Goal: Task Accomplishment & Management: Complete application form

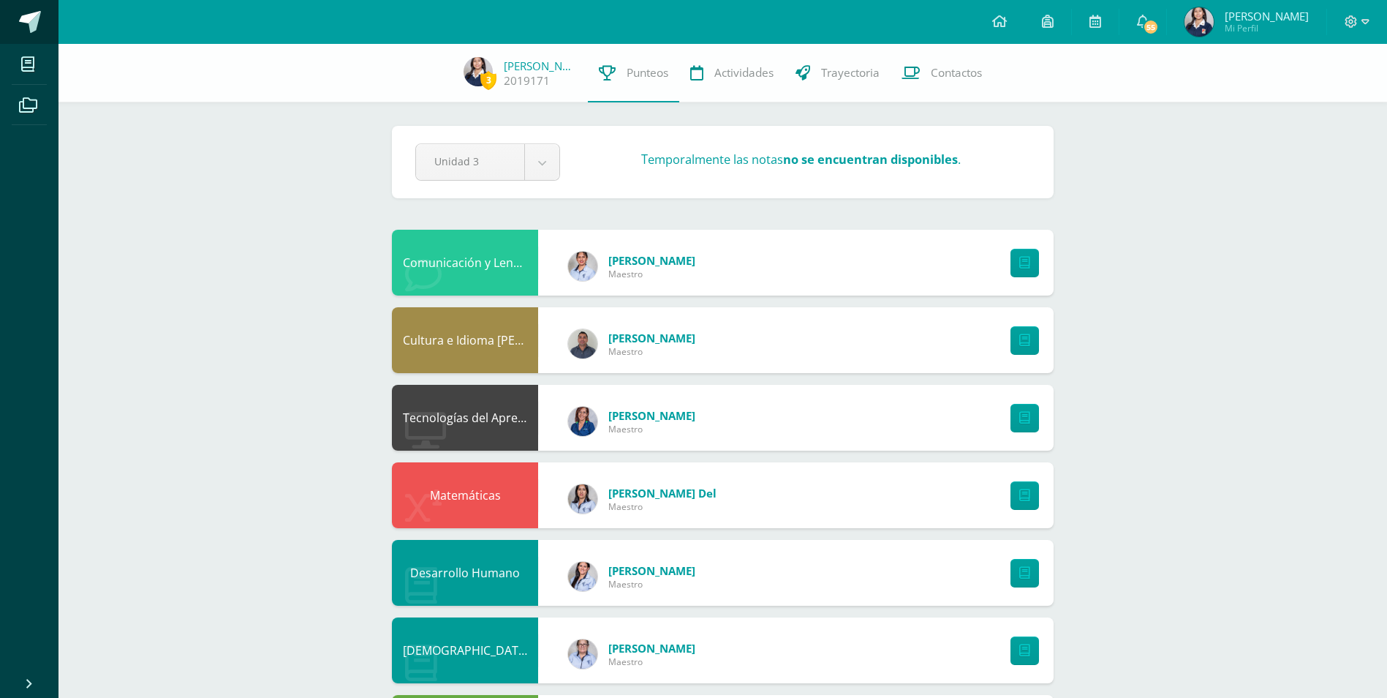
click at [30, 21] on span at bounding box center [30, 22] width 22 height 22
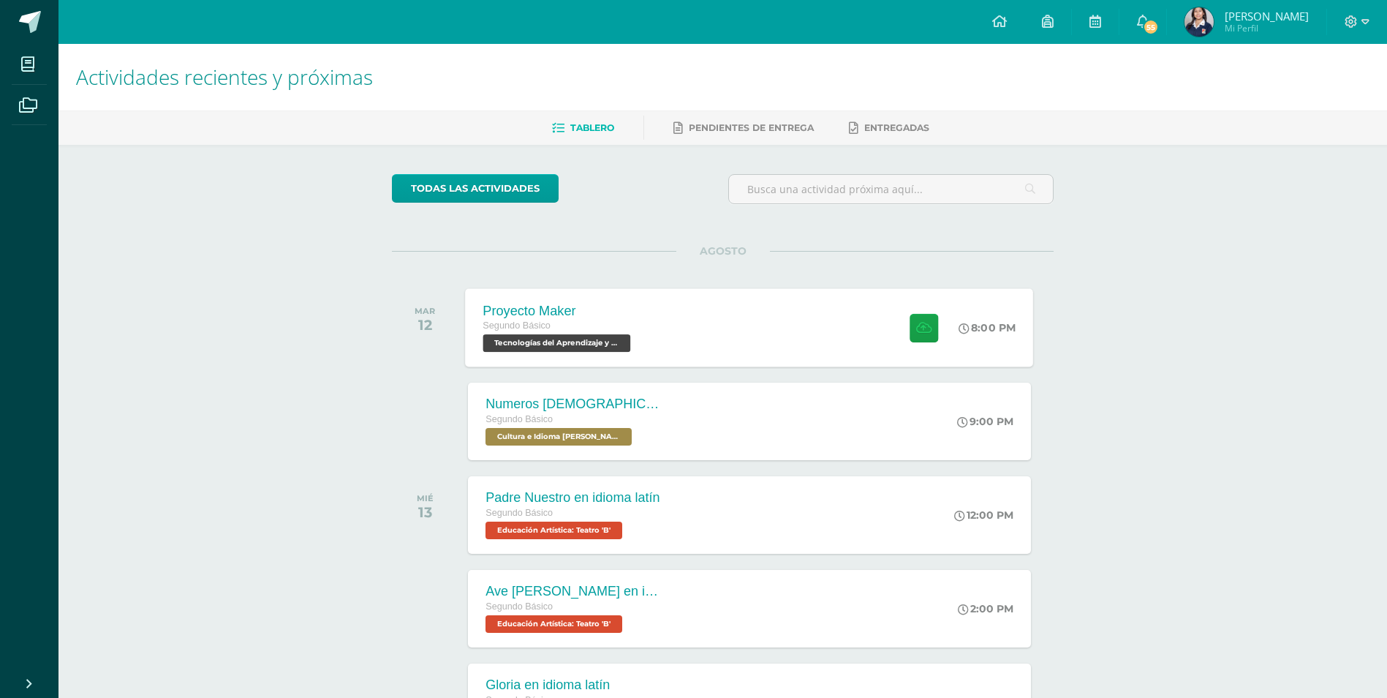
click at [821, 331] on div "Proyecto Maker Segundo Básico Tecnologías del Aprendizaje y la Comunicación 'B'…" at bounding box center [750, 327] width 568 height 78
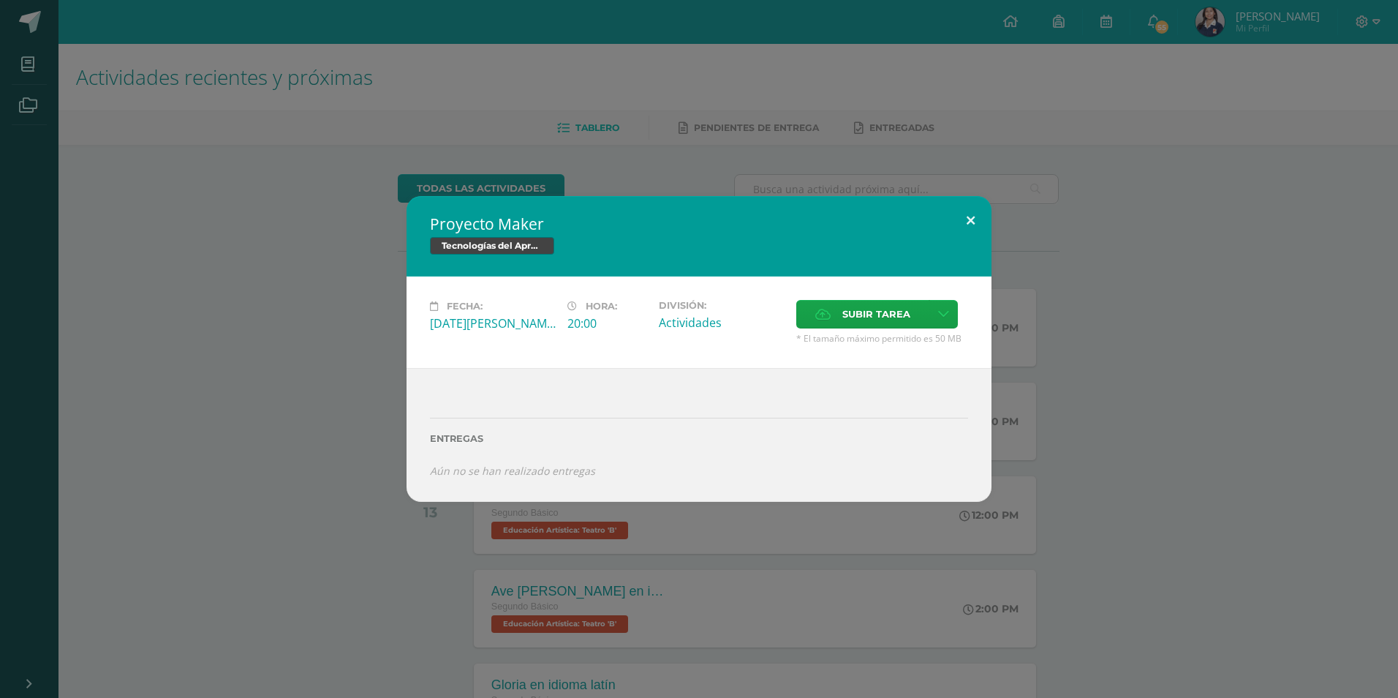
click at [963, 219] on button at bounding box center [971, 221] width 42 height 50
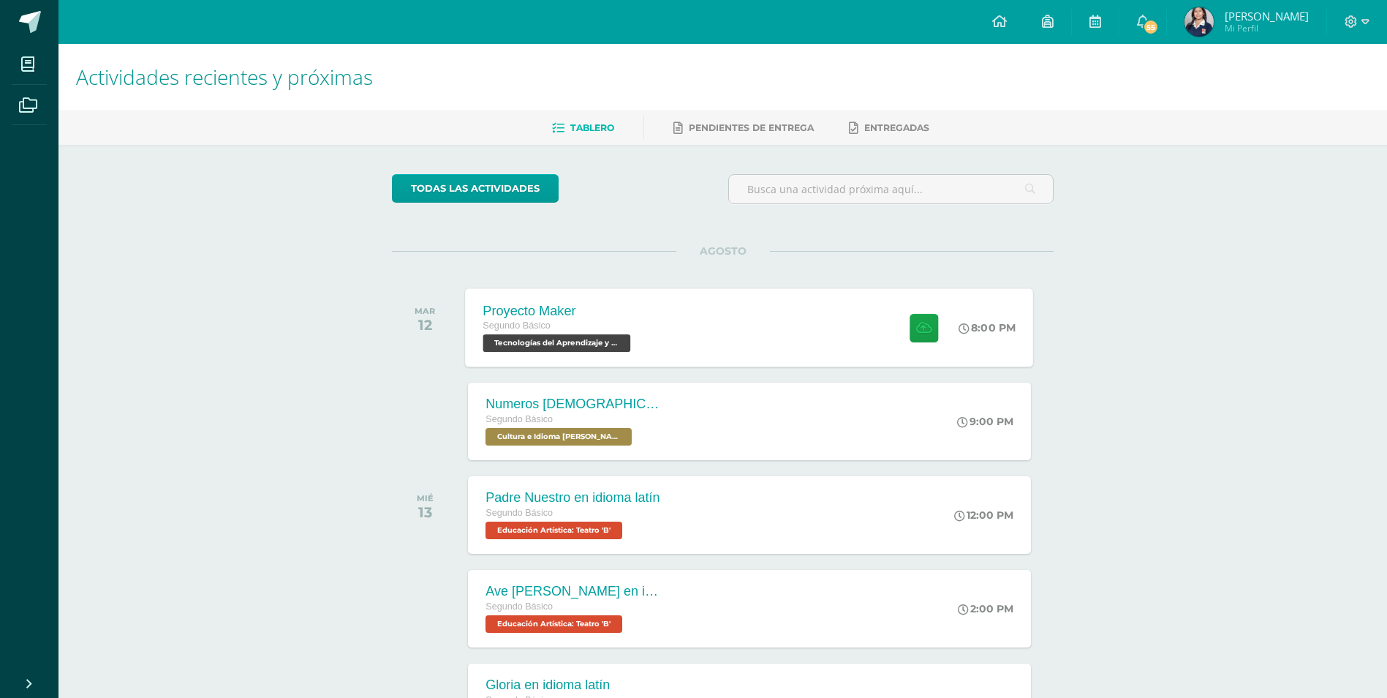
click at [867, 323] on div "Proyecto Maker Segundo Básico Tecnologías del Aprendizaje y la Comunicación 'B'…" at bounding box center [750, 327] width 568 height 78
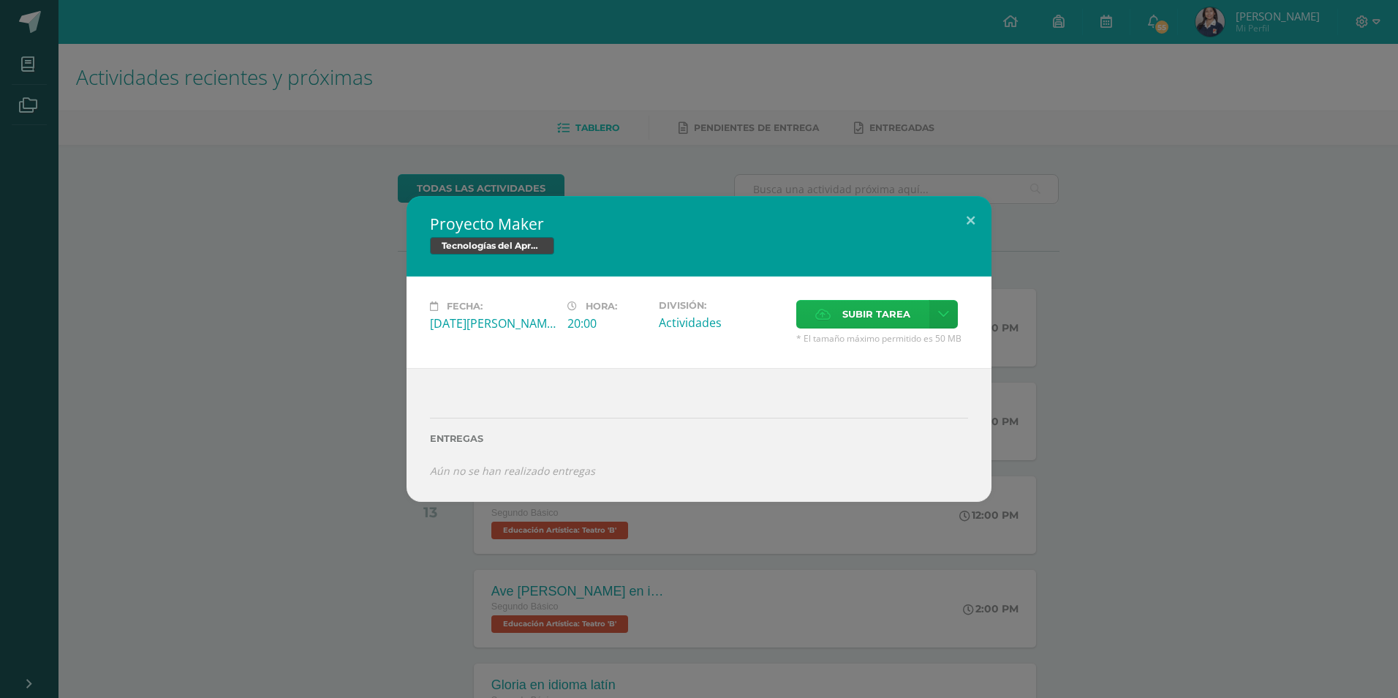
click at [891, 302] on span "Subir tarea" at bounding box center [876, 314] width 68 height 27
click at [0, 0] on input "Subir tarea" at bounding box center [0, 0] width 0 height 0
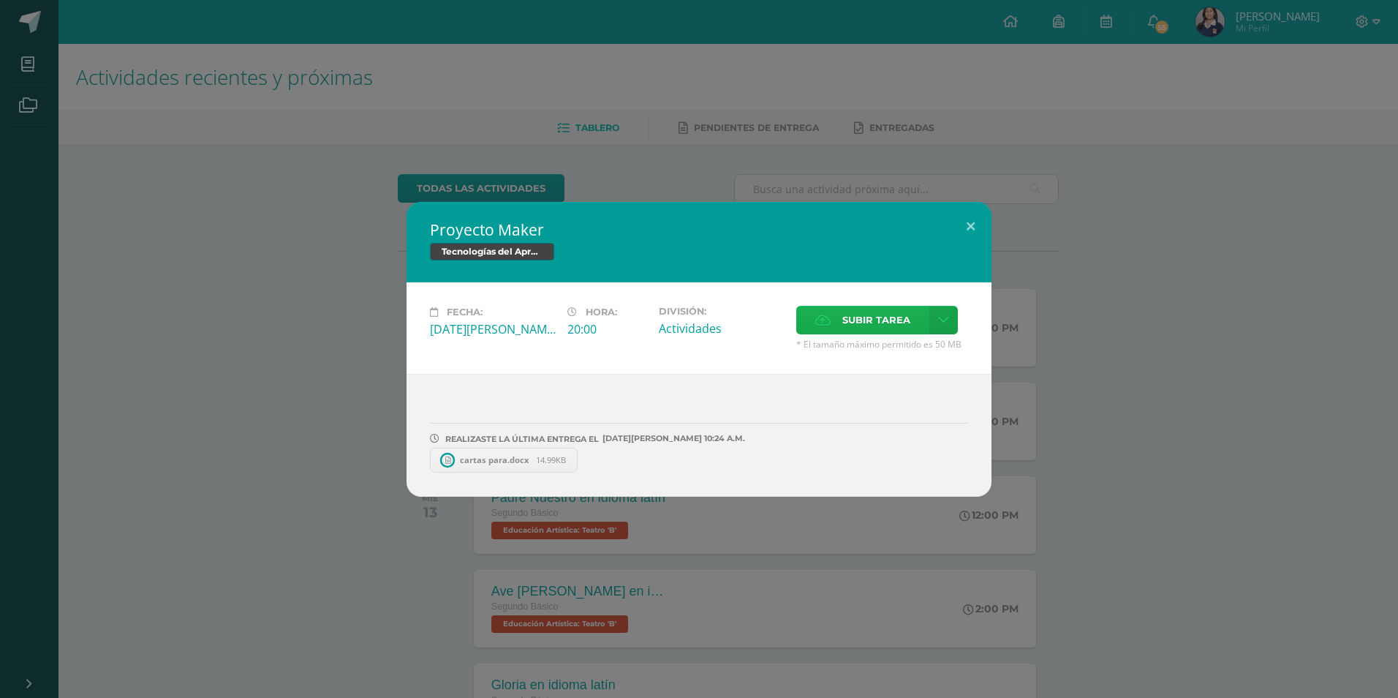
click at [828, 309] on label "Subir tarea" at bounding box center [862, 320] width 133 height 29
click at [0, 0] on input "Subir tarea" at bounding box center [0, 0] width 0 height 0
click at [835, 314] on label "Subir tarea" at bounding box center [862, 320] width 133 height 29
click at [0, 0] on input "Subir tarea" at bounding box center [0, 0] width 0 height 0
click at [970, 228] on button at bounding box center [971, 227] width 42 height 50
